Goal: Communication & Community: Answer question/provide support

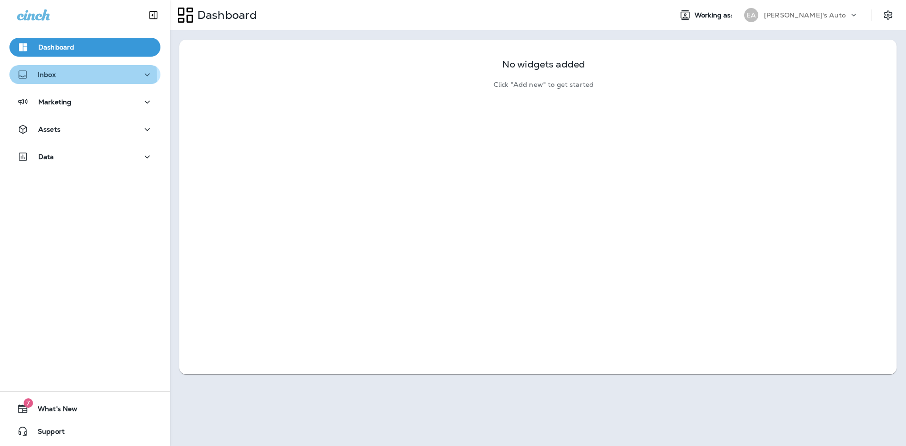
click at [70, 78] on div "Inbox" at bounding box center [85, 75] width 136 height 12
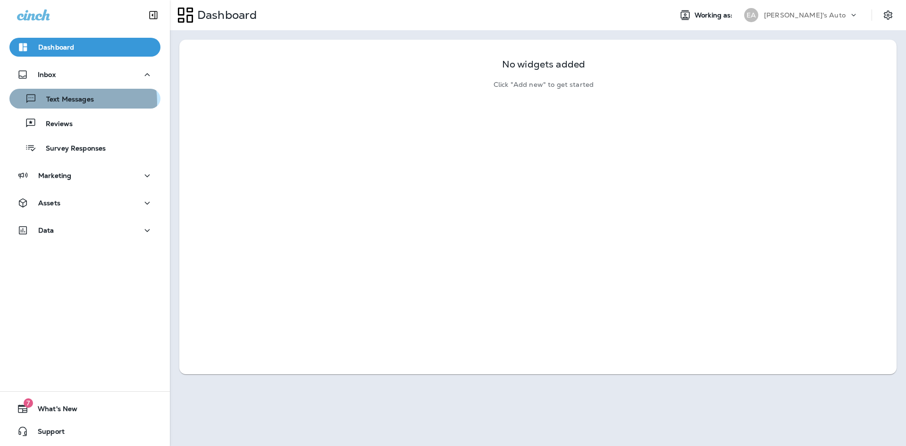
click at [68, 102] on p "Text Messages" at bounding box center [65, 99] width 57 height 9
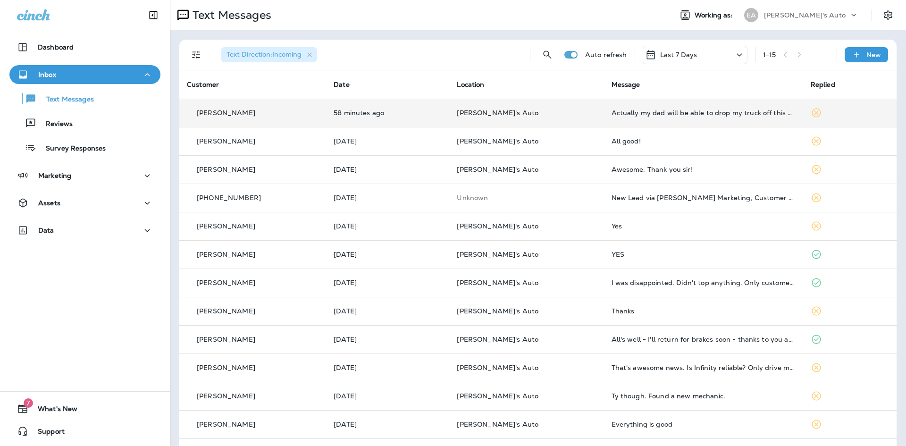
click at [655, 119] on td "Actually my dad will be able to drop my truck off this morning It will need an …" at bounding box center [703, 113] width 199 height 28
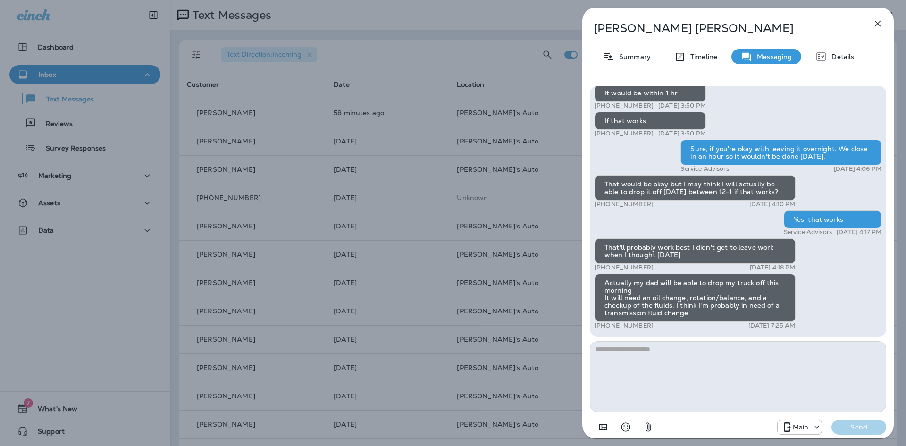
click at [648, 347] on textarea at bounding box center [738, 376] width 296 height 71
click at [875, 28] on icon "button" at bounding box center [877, 23] width 11 height 11
